Goal: Information Seeking & Learning: Learn about a topic

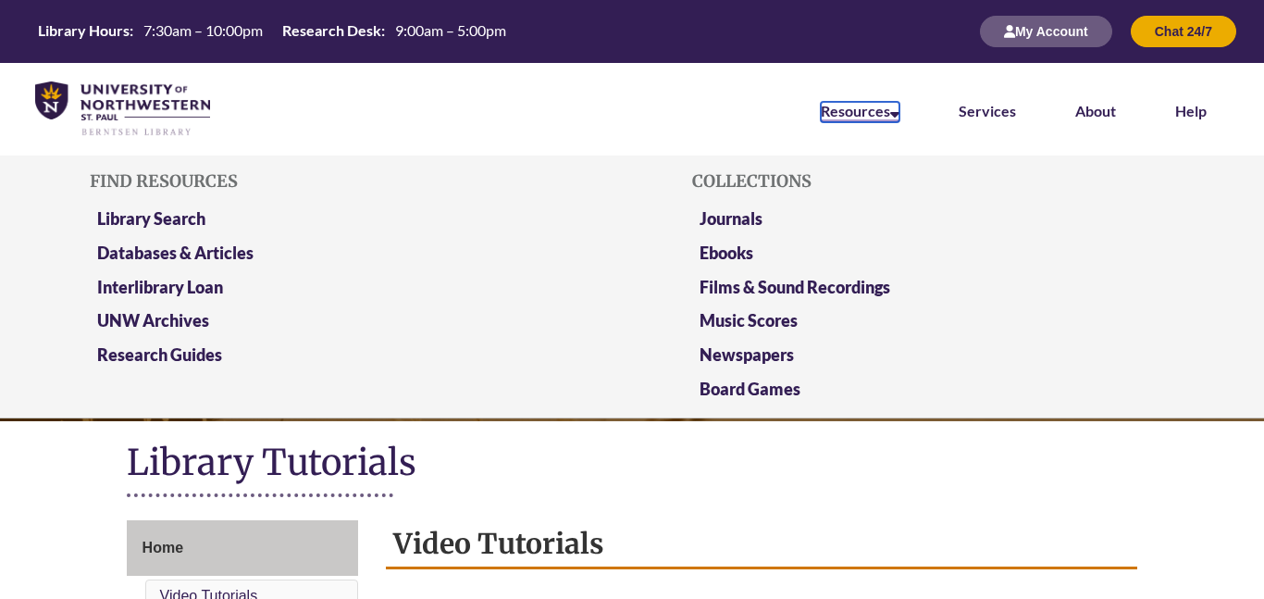
click at [827, 102] on link "Resources" at bounding box center [860, 112] width 79 height 20
click at [163, 218] on link "Library Search" at bounding box center [151, 219] width 108 height 23
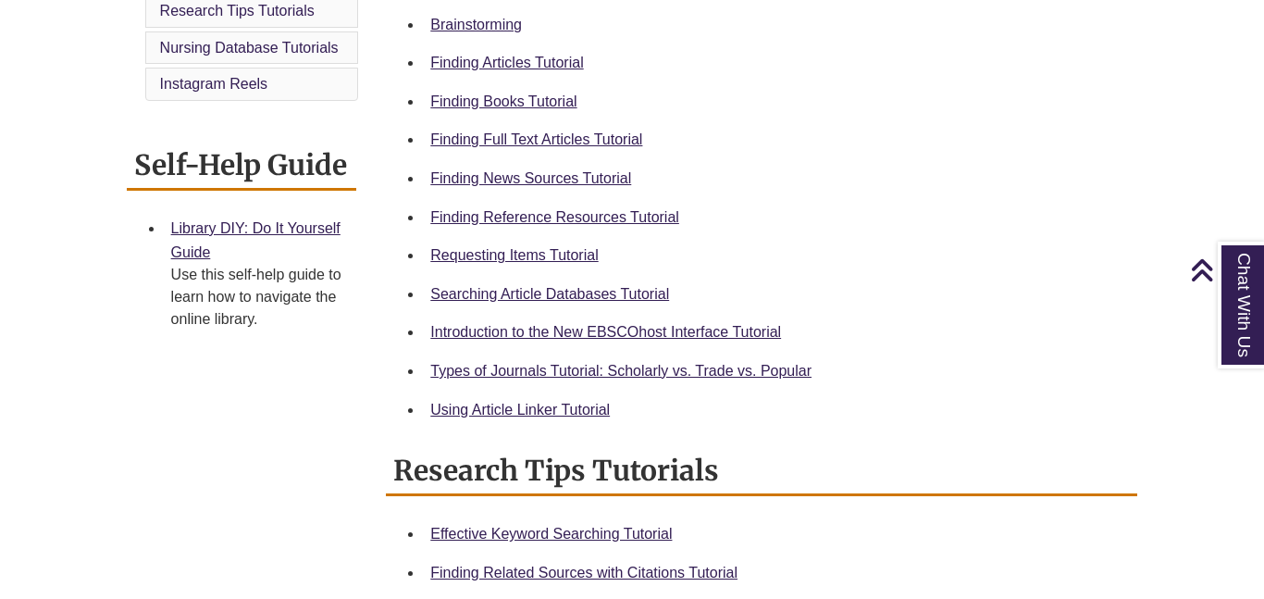
scroll to position [631, 0]
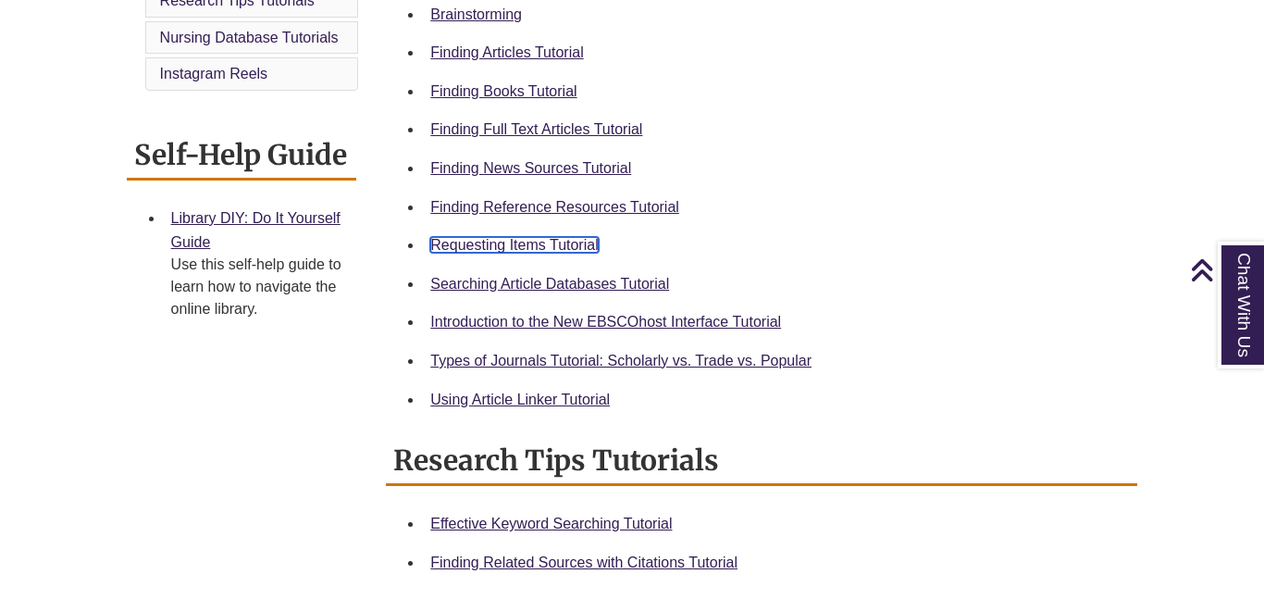
click at [573, 246] on link "Requesting Items Tutorial" at bounding box center [513, 245] width 167 height 16
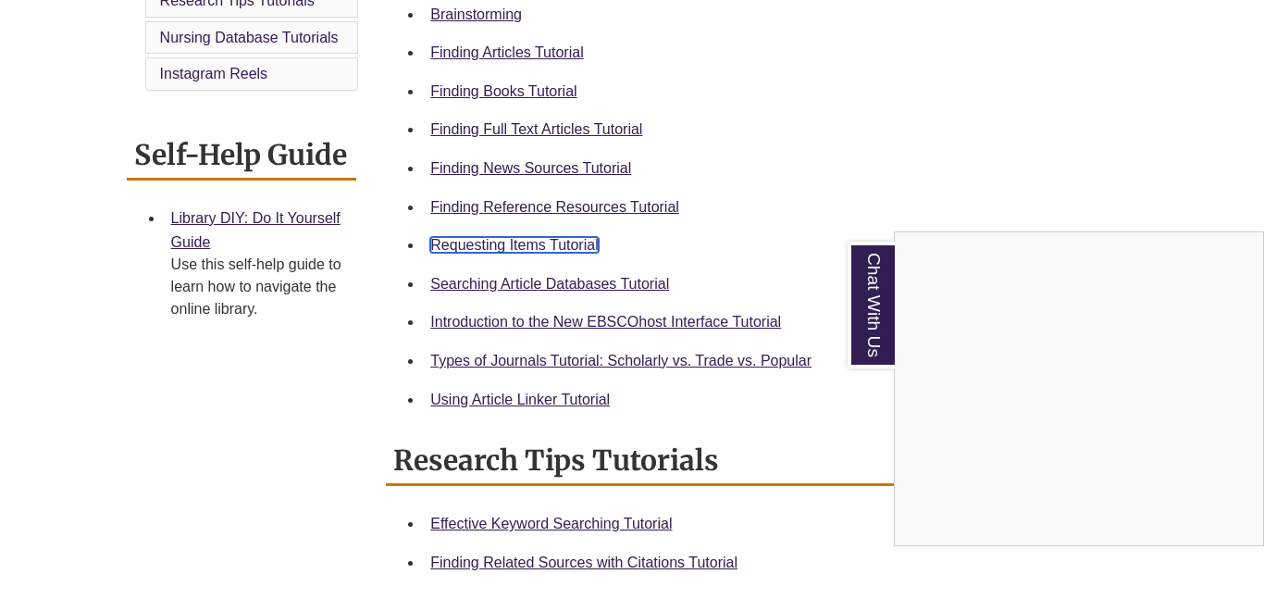
scroll to position [0, 0]
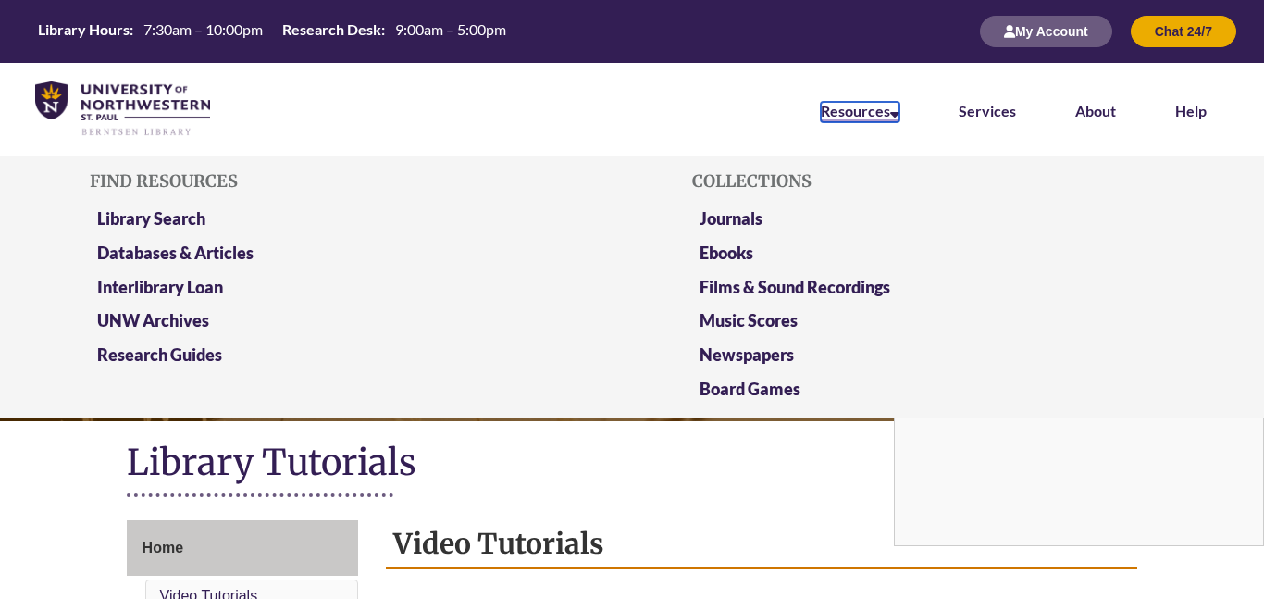
click at [837, 117] on link "Resources" at bounding box center [860, 112] width 79 height 20
click at [198, 218] on link "Library Search" at bounding box center [151, 219] width 108 height 23
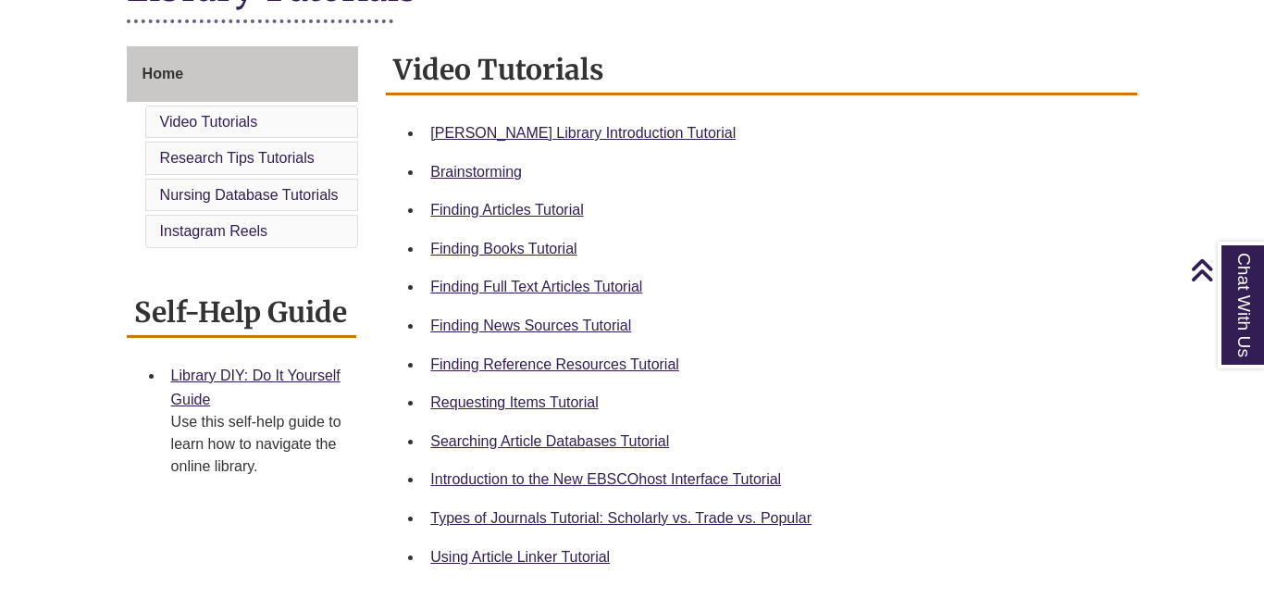
scroll to position [475, 0]
click at [474, 208] on link "Finding Articles Tutorial" at bounding box center [506, 209] width 153 height 16
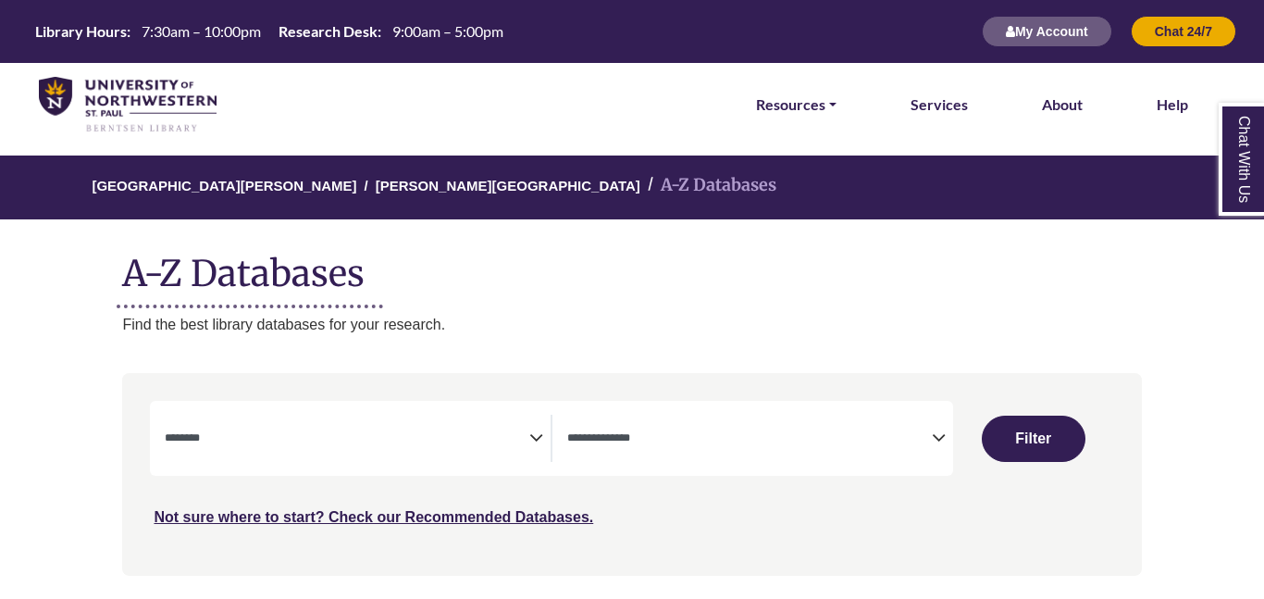
select select "Database Subject Filter"
select select "Database Types Filter"
select select "Database Subject Filter"
select select "Database Types Filter"
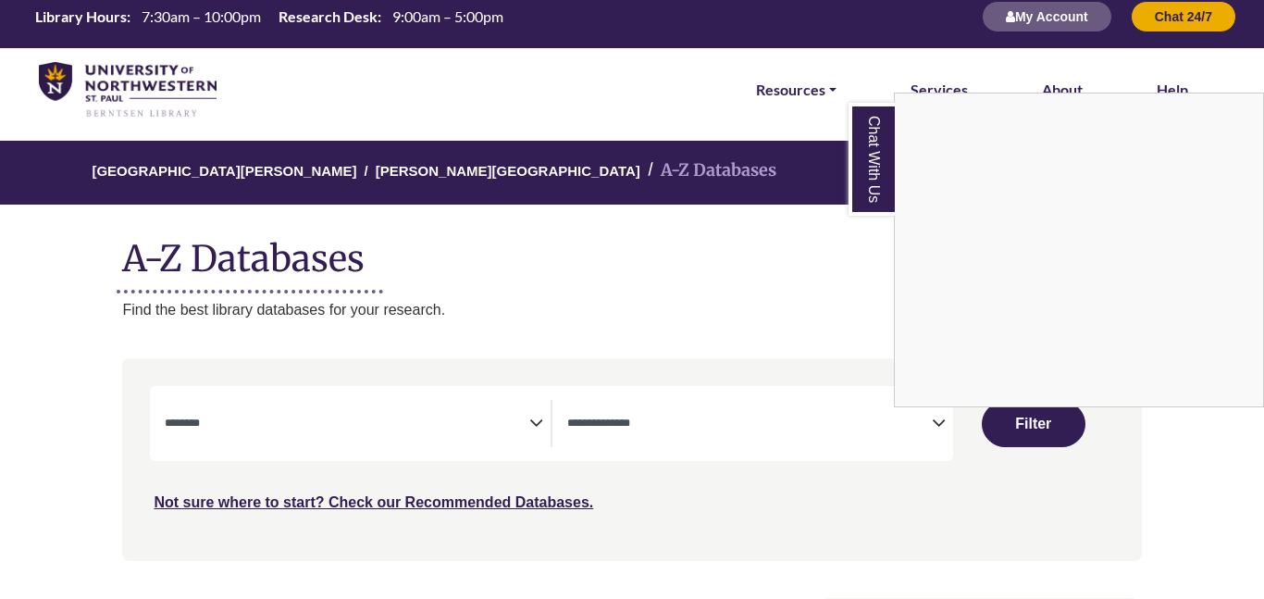
scroll to position [15, 0]
click at [417, 401] on div "Chat With Us" at bounding box center [632, 299] width 1264 height 599
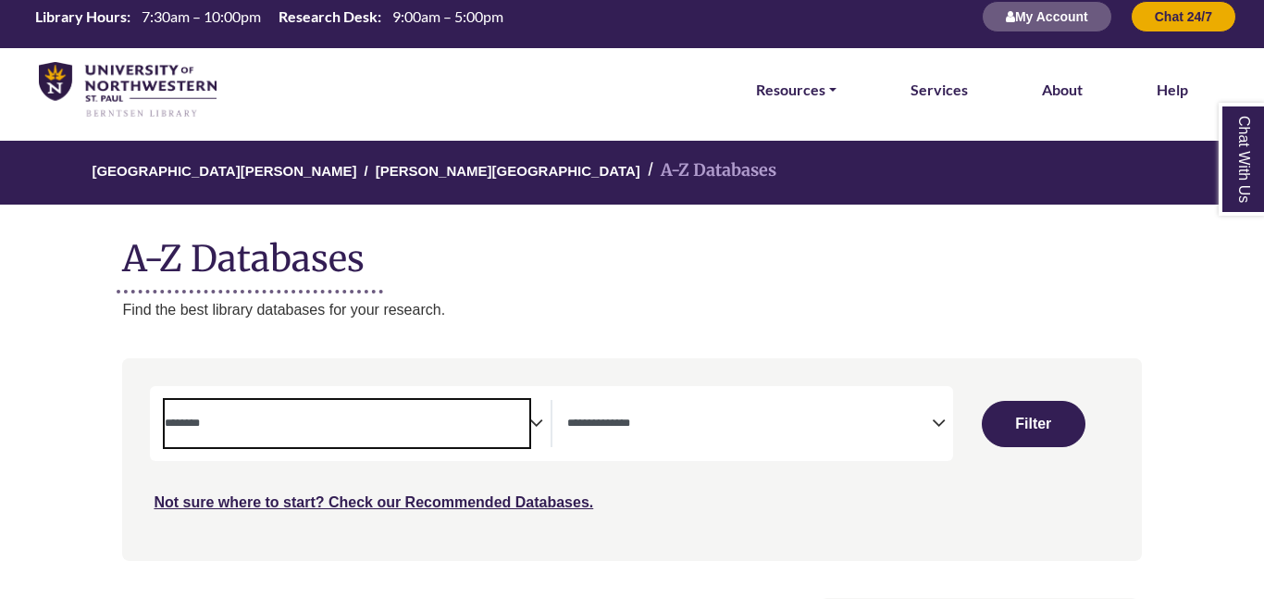
click at [504, 413] on span "Search filters" at bounding box center [347, 421] width 365 height 16
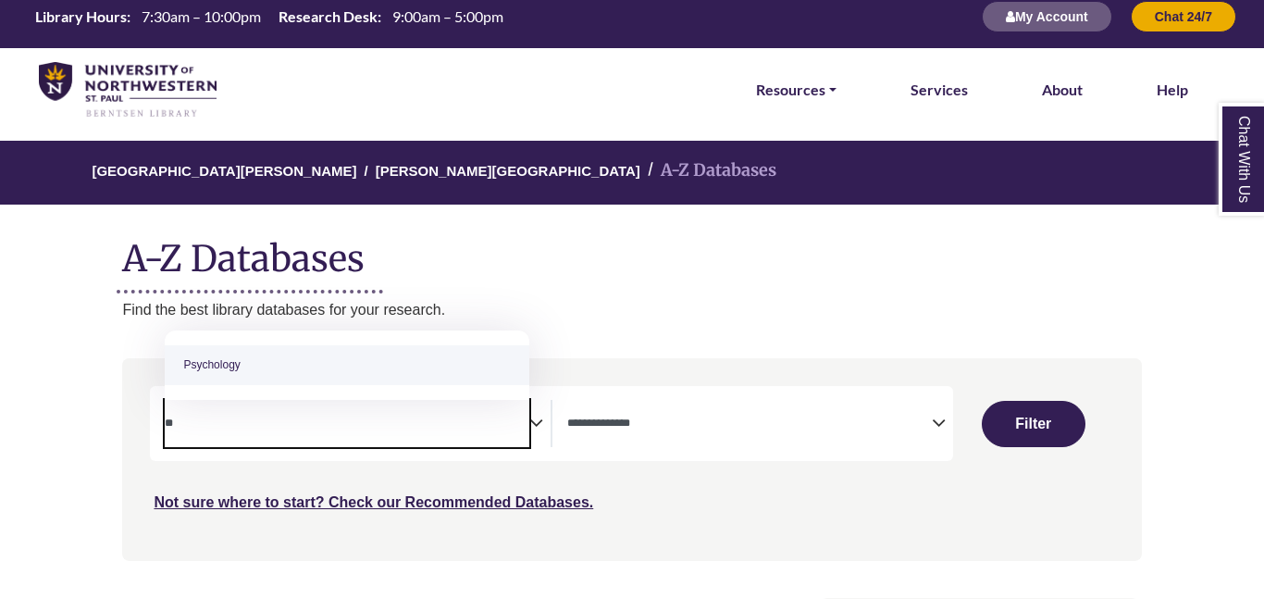
type textarea "**"
select select "*****"
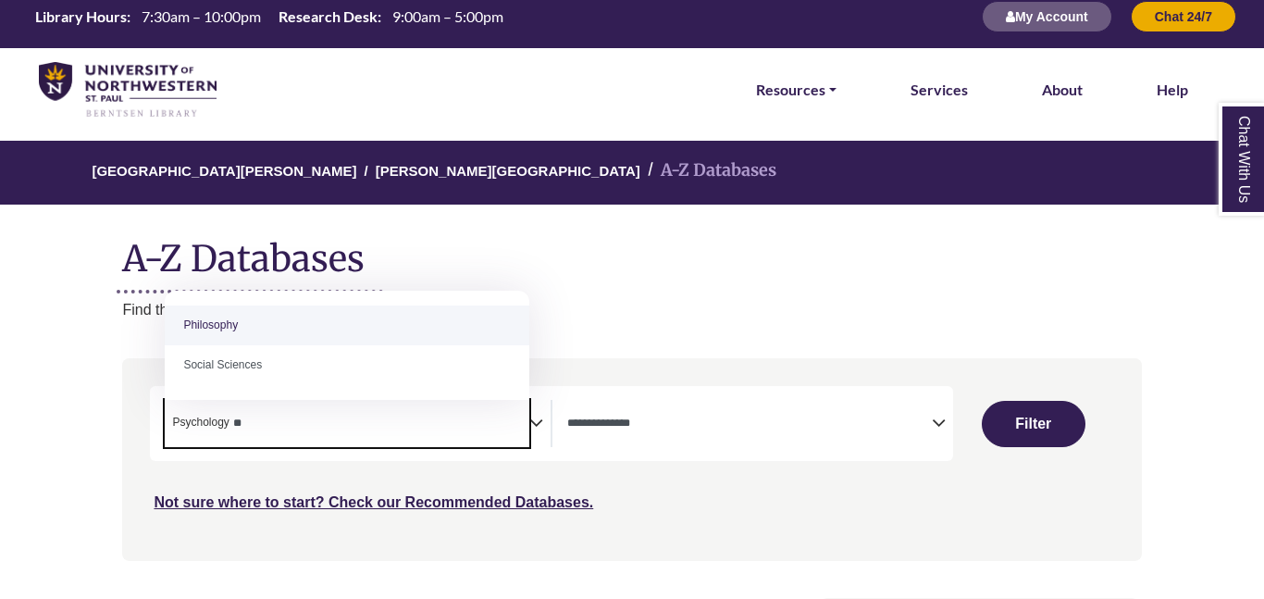
type textarea "*"
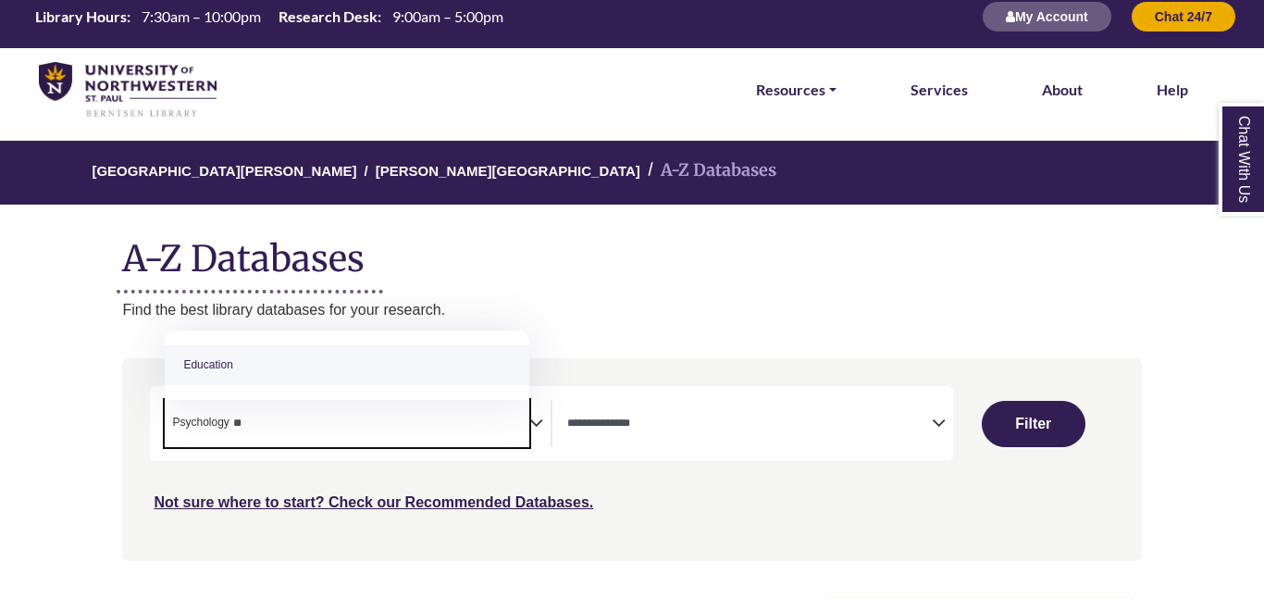
type textarea "**"
select select "*****"
type textarea "*"
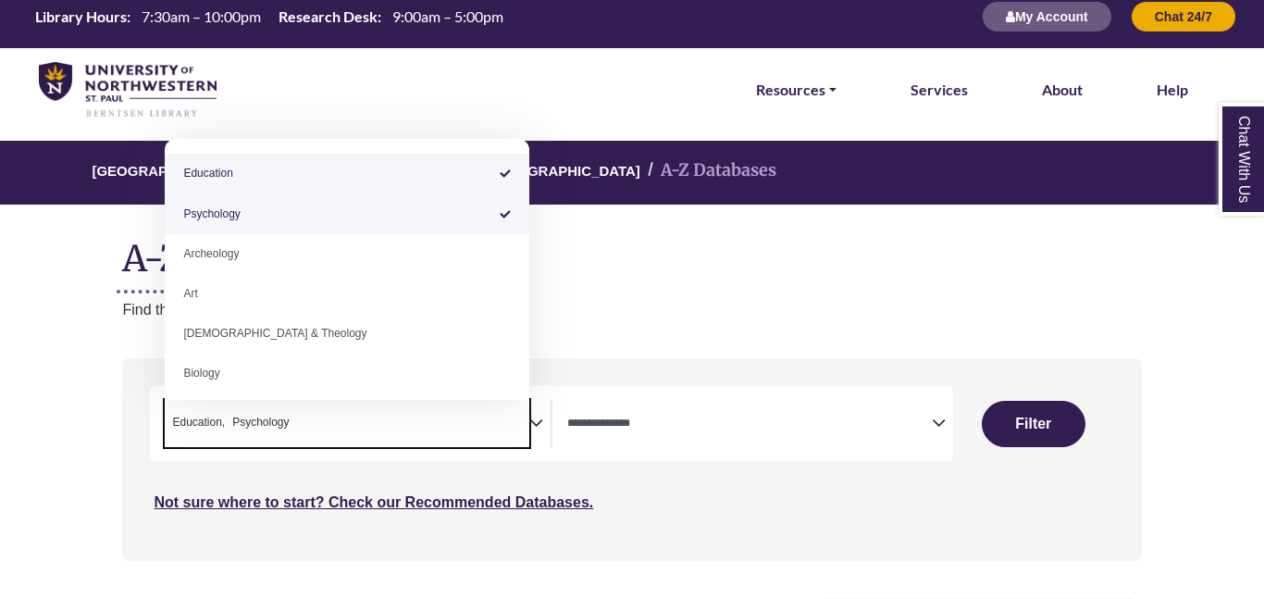
type textarea "*"
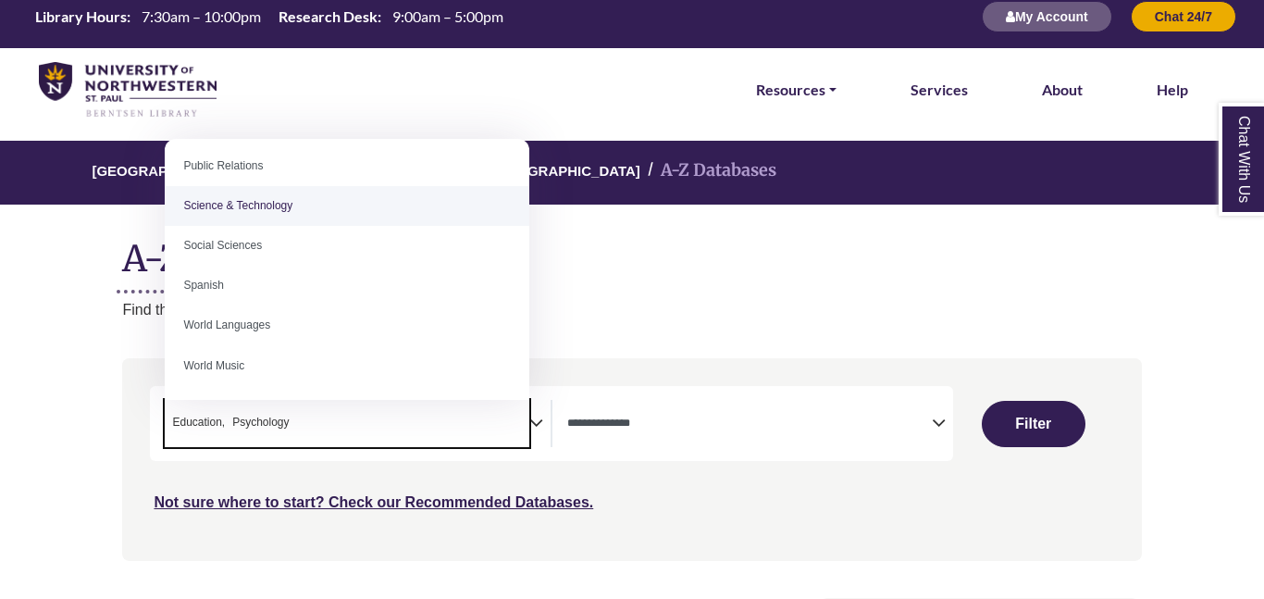
scroll to position [0, 0]
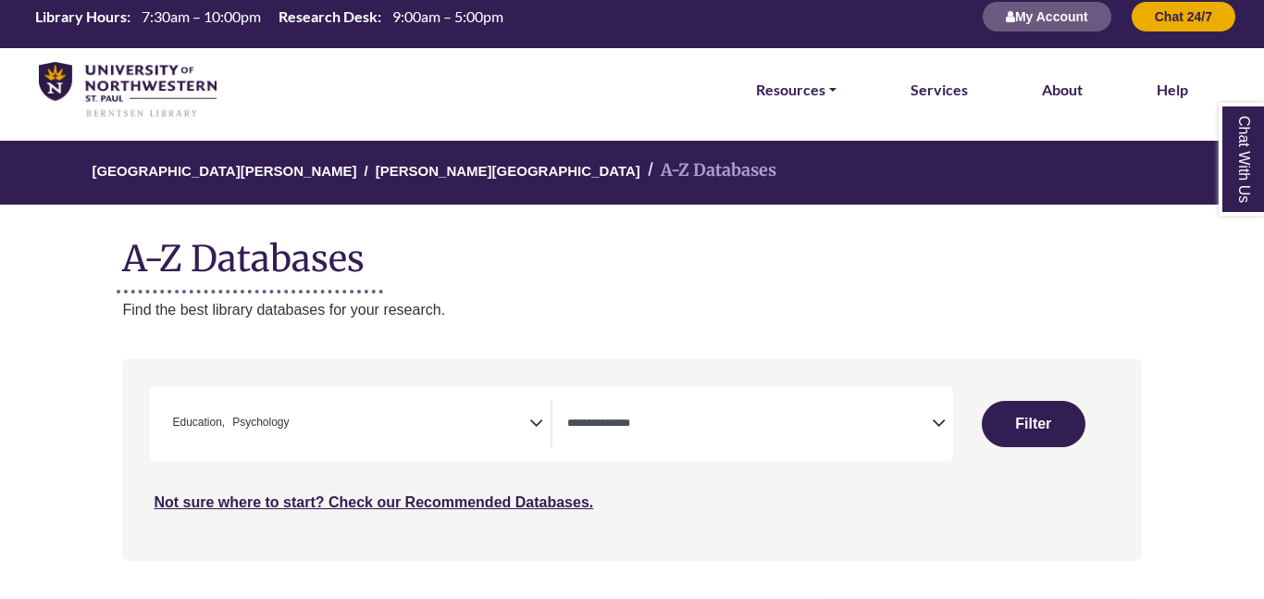
click at [823, 303] on p "Find the best library databases for your research." at bounding box center [631, 310] width 1019 height 24
click at [605, 437] on span "Search filters" at bounding box center [749, 423] width 365 height 47
click at [1023, 427] on button "Filter" at bounding box center [1034, 424] width 104 height 46
select select "Database Types Filter"
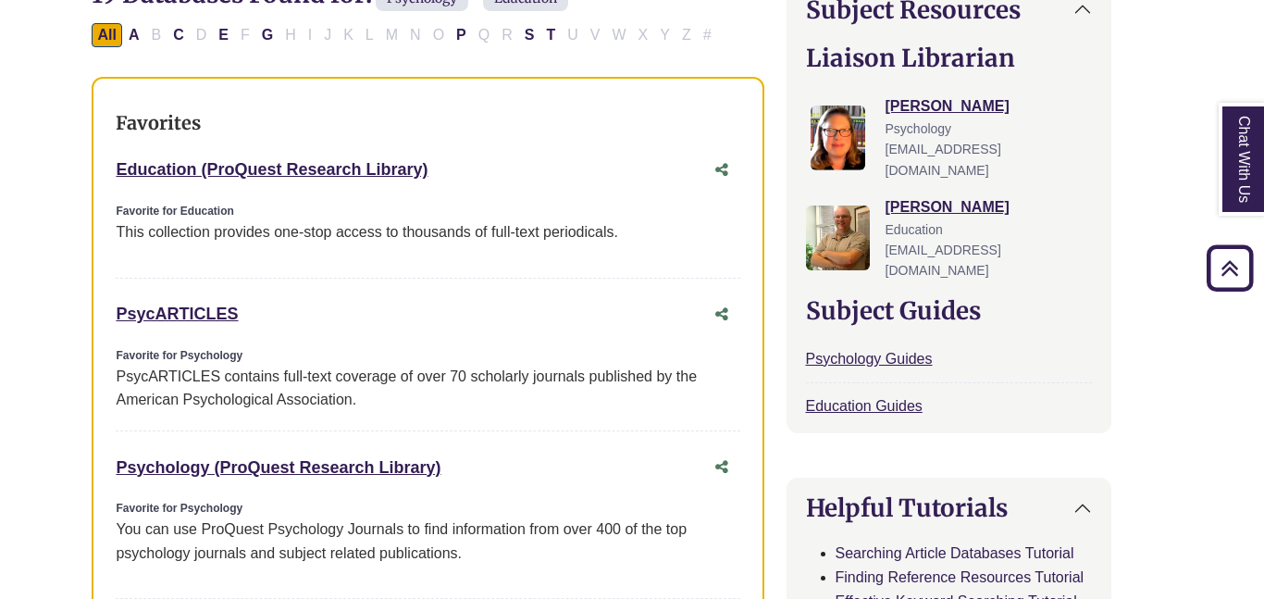
scroll to position [634, 31]
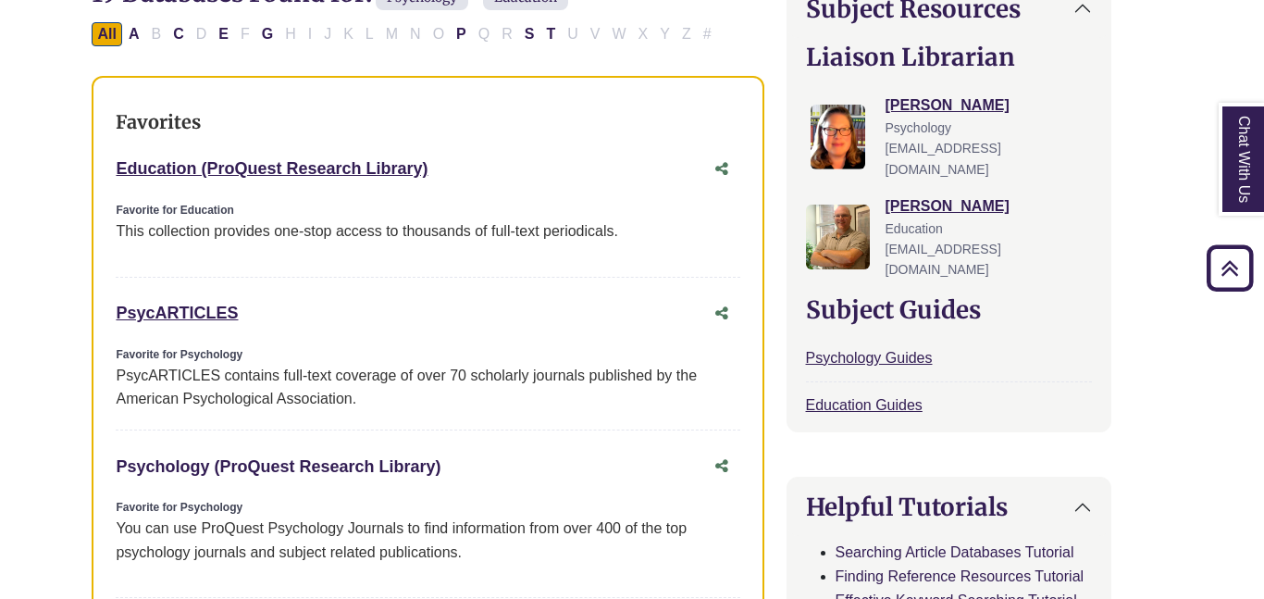
click at [365, 470] on link "Psychology (ProQuest Research Library) This link opens in a new window" at bounding box center [278, 466] width 325 height 19
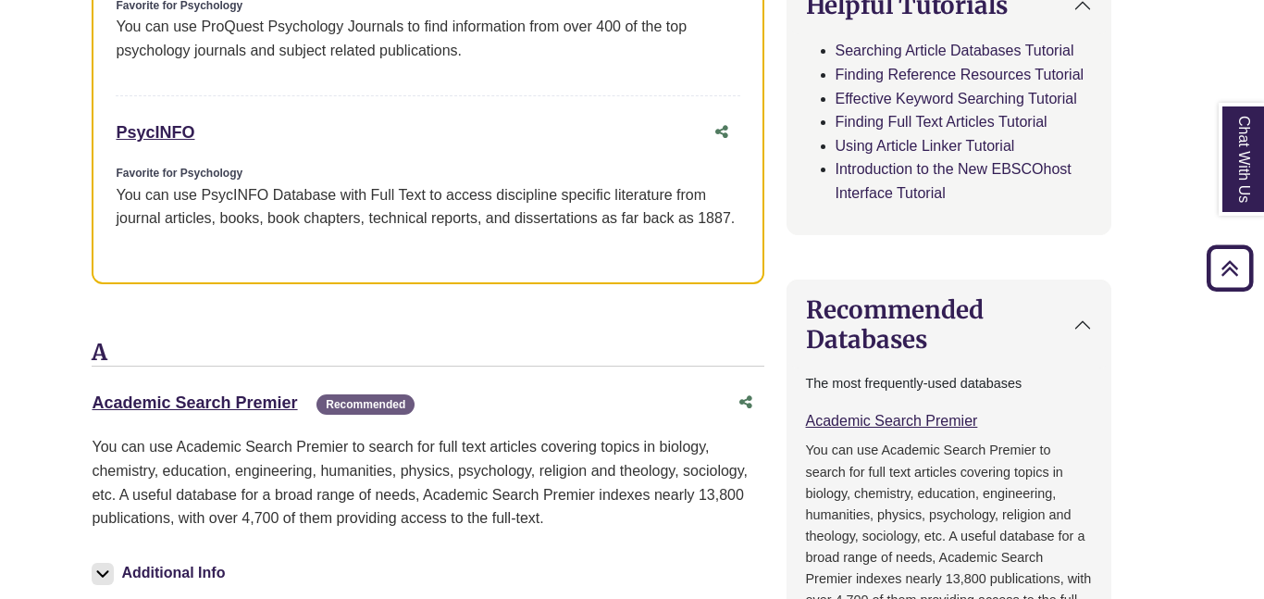
scroll to position [1132, 31]
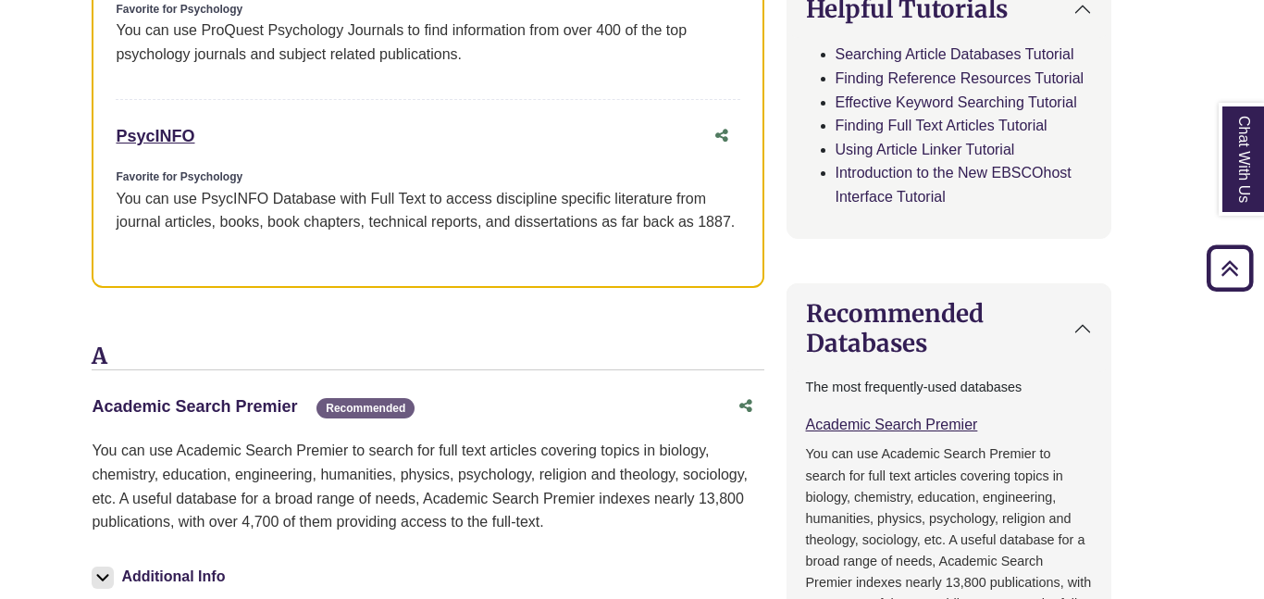
click at [253, 410] on link "Academic Search Premier This link opens in a new window" at bounding box center [194, 406] width 205 height 19
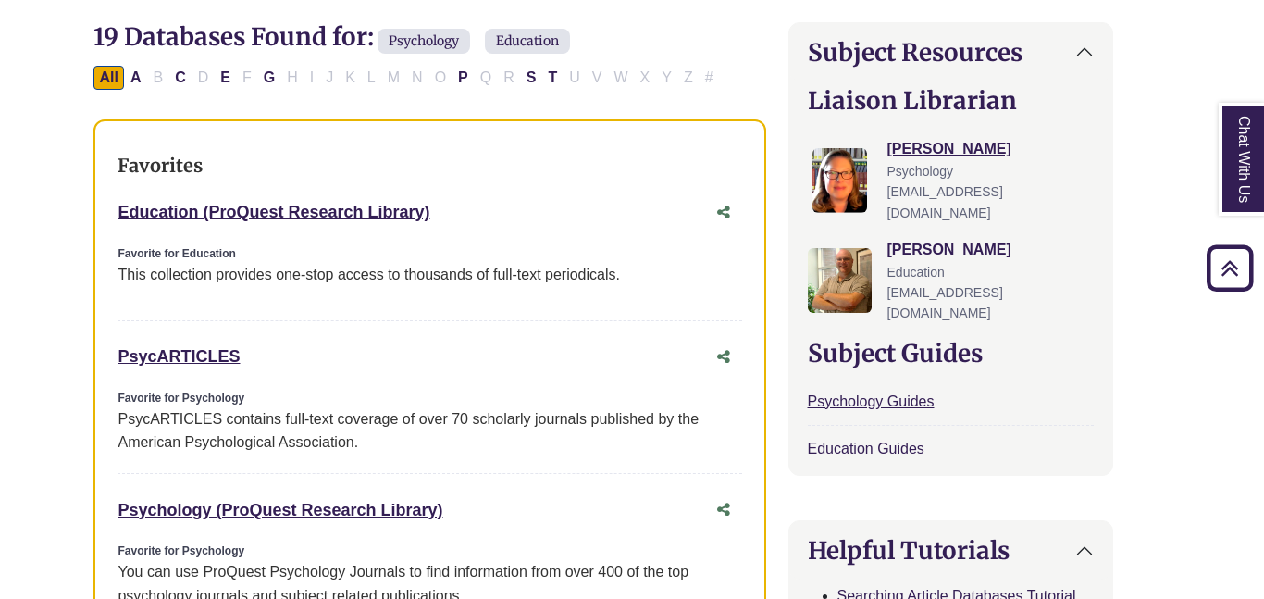
scroll to position [0, 29]
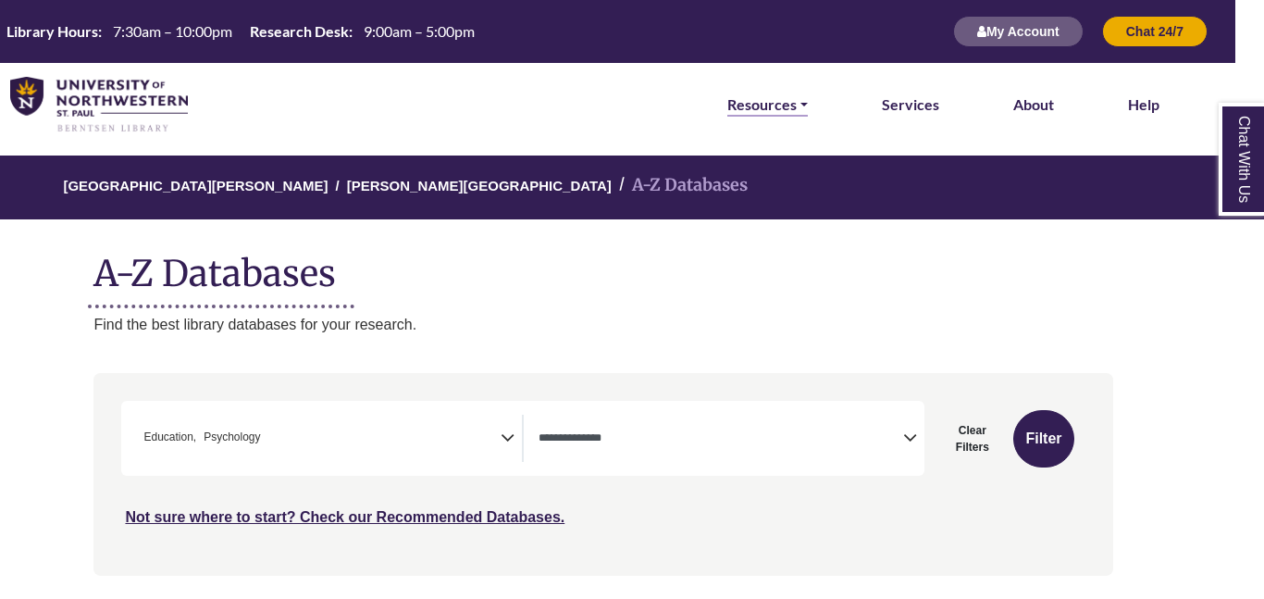
click at [785, 101] on link "Resources" at bounding box center [767, 105] width 81 height 24
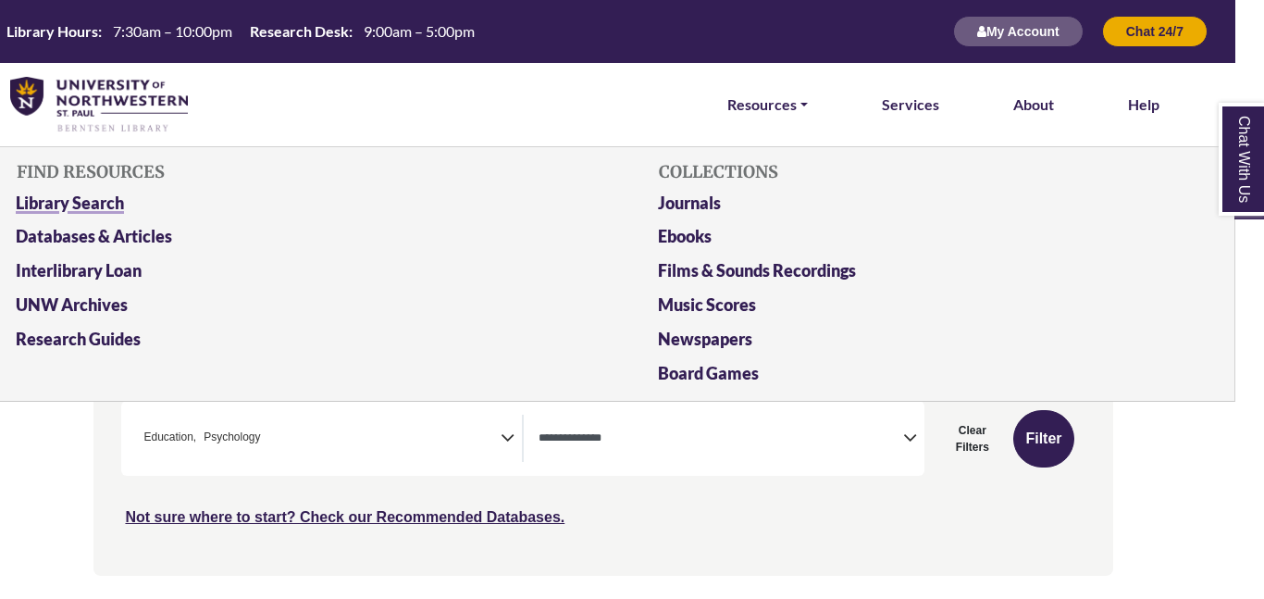
click at [99, 215] on link "Library Search" at bounding box center [282, 207] width 561 height 34
